Goal: Use online tool/utility: Utilize a website feature to perform a specific function

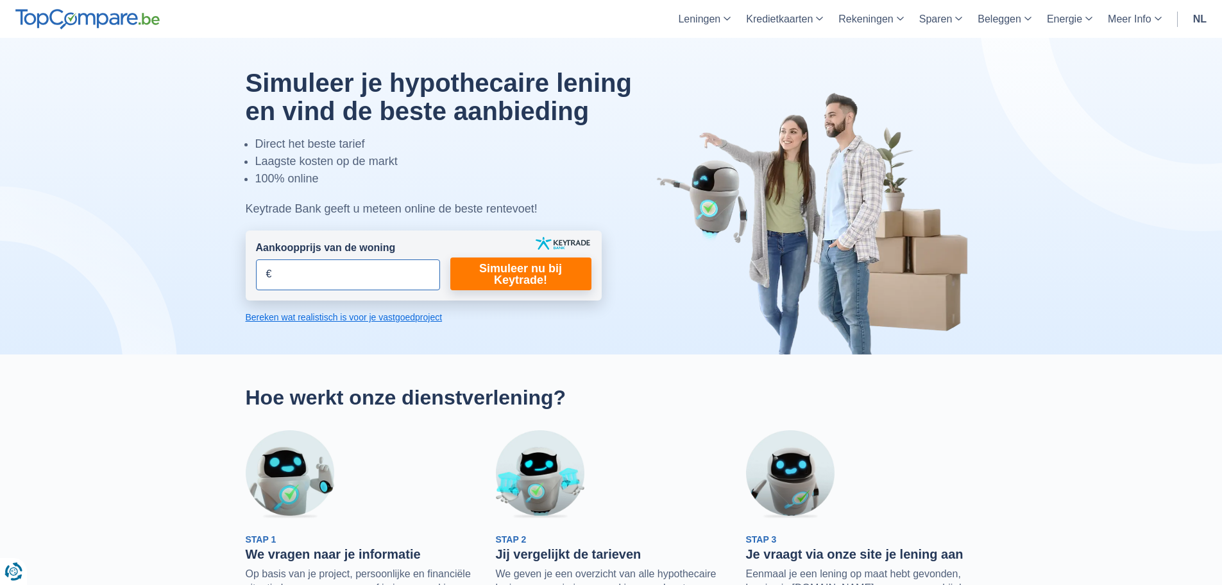
click at [305, 275] on input "Aankoopprijs van de woning" at bounding box center [348, 274] width 184 height 31
type input "40.000"
click at [511, 280] on link "Simuleer nu bij Keytrade!" at bounding box center [520, 273] width 141 height 33
click at [484, 275] on link "Simuleer nu bij Keytrade!" at bounding box center [520, 273] width 141 height 33
click at [358, 269] on input "40.000" at bounding box center [348, 274] width 184 height 31
